Goal: Find contact information: Find contact information

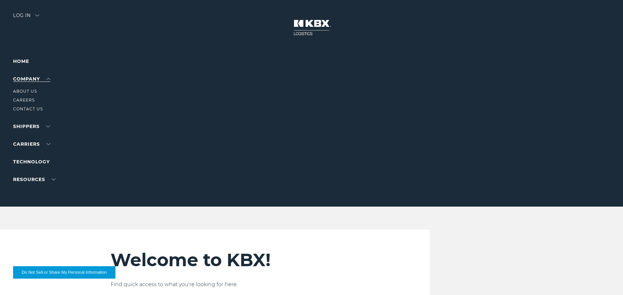
click at [23, 78] on link "Company" at bounding box center [31, 79] width 37 height 6
click at [21, 60] on link "Home" at bounding box center [21, 61] width 16 height 6
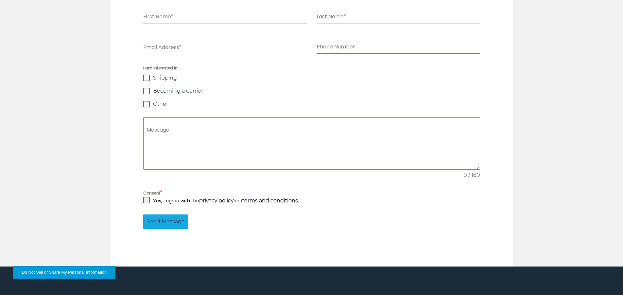
scroll to position [589, 0]
